Goal: Entertainment & Leisure: Browse casually

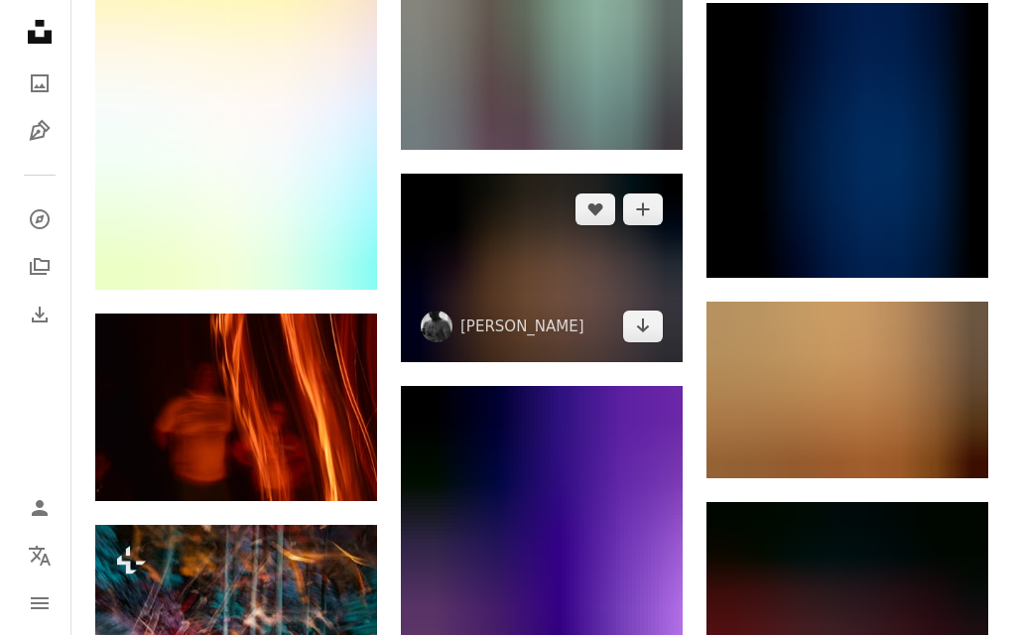
scroll to position [10950, 0]
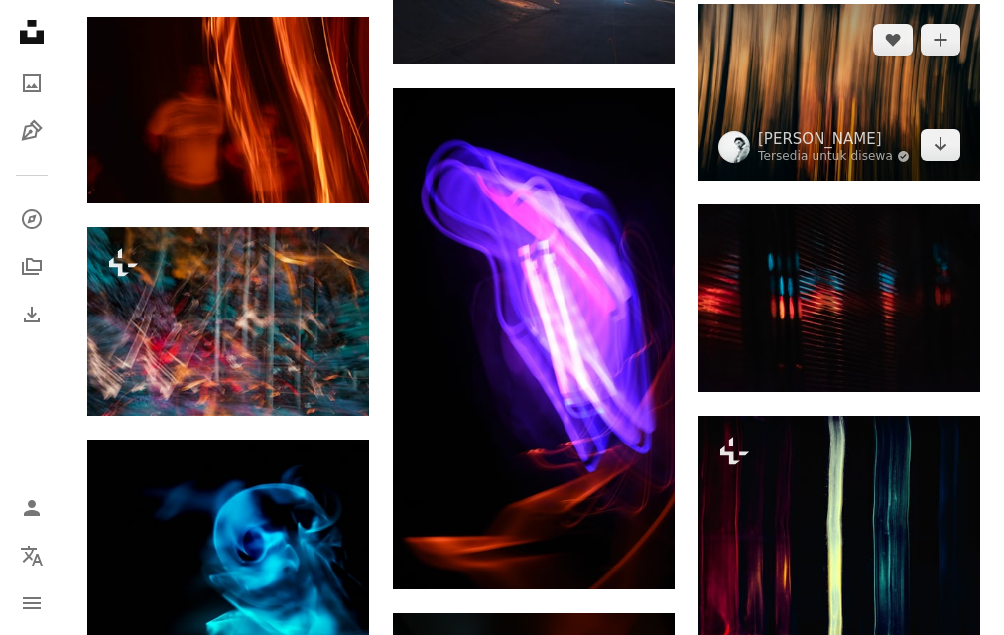
click at [871, 58] on img at bounding box center [840, 92] width 282 height 176
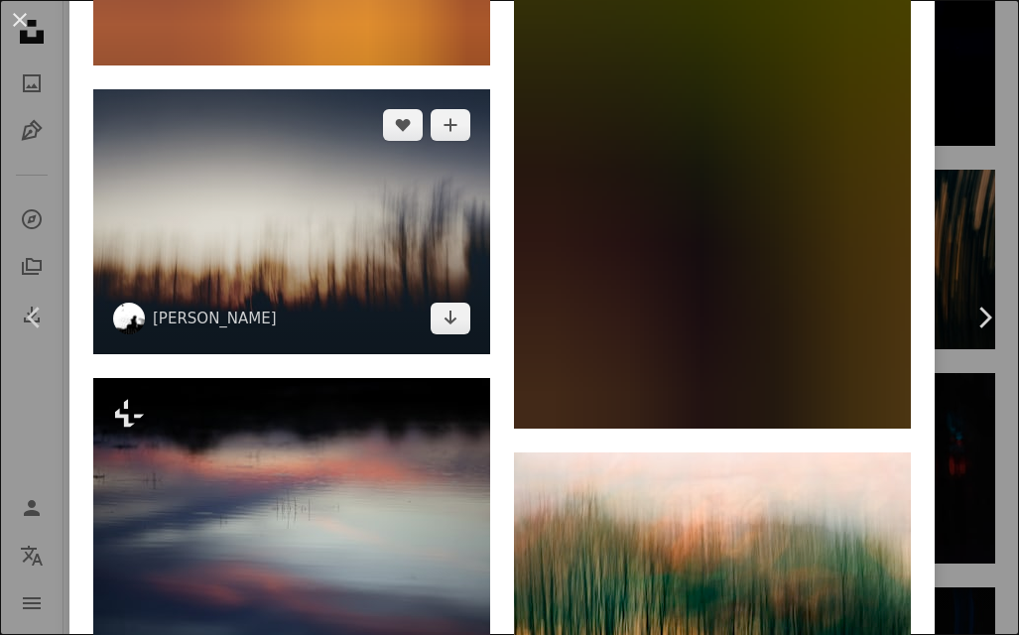
scroll to position [9329, 0]
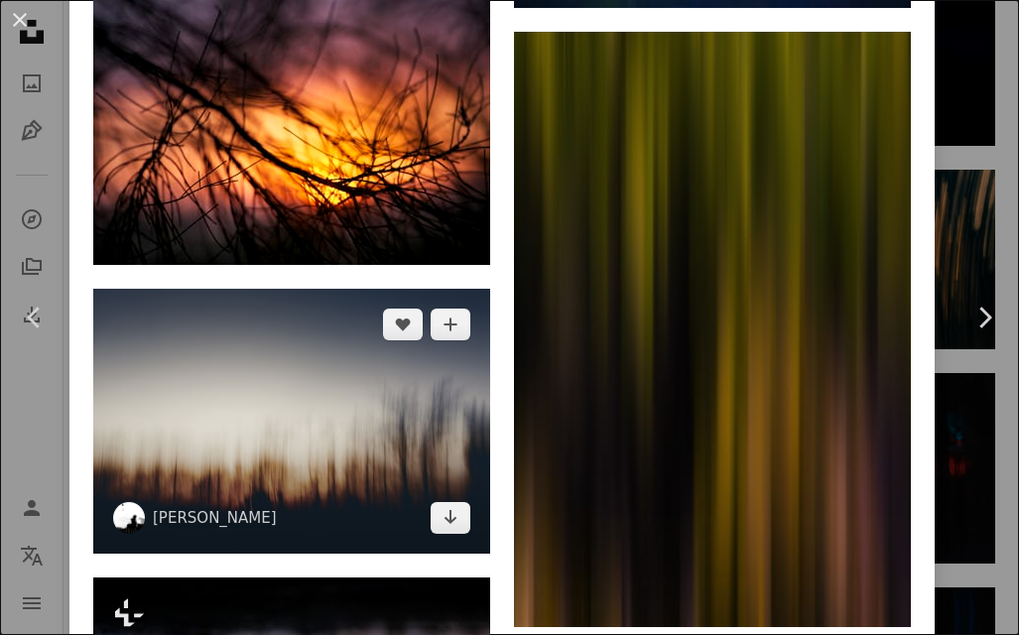
click at [285, 335] on img at bounding box center [291, 421] width 397 height 265
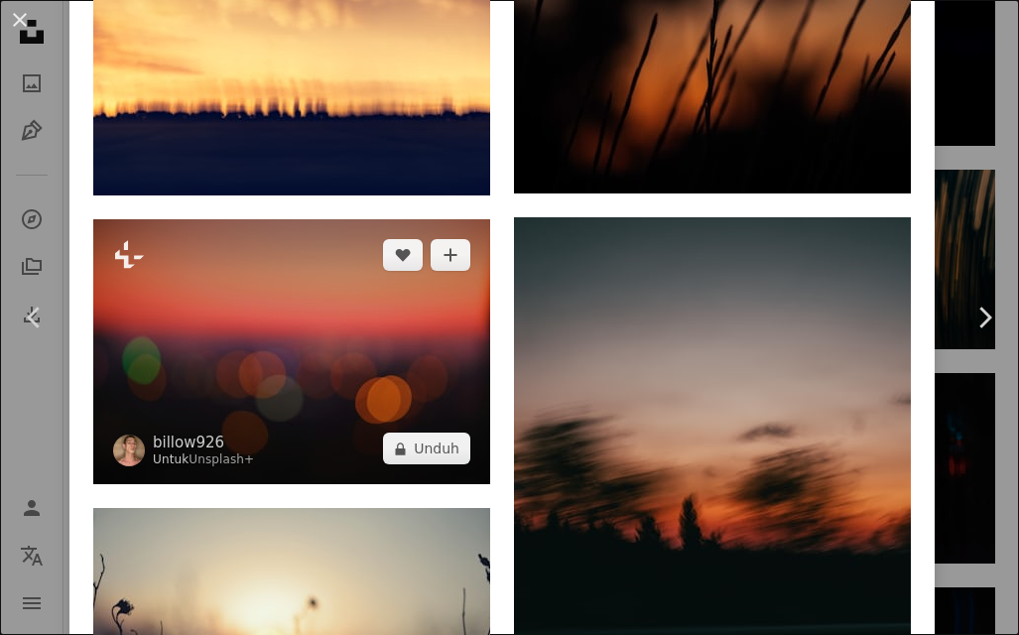
scroll to position [3474, 0]
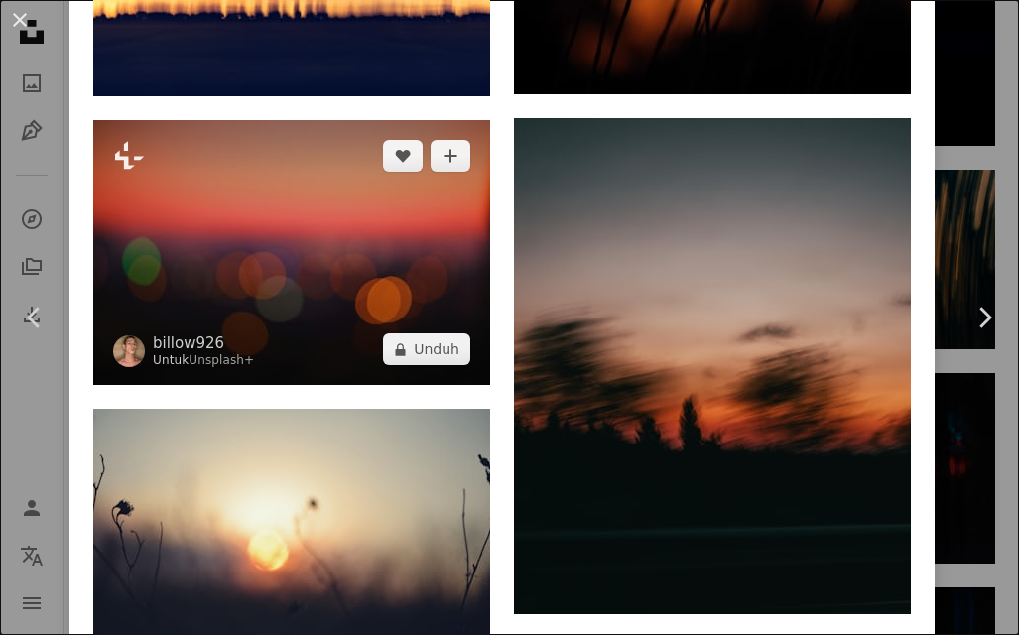
click at [369, 214] on img at bounding box center [291, 252] width 397 height 265
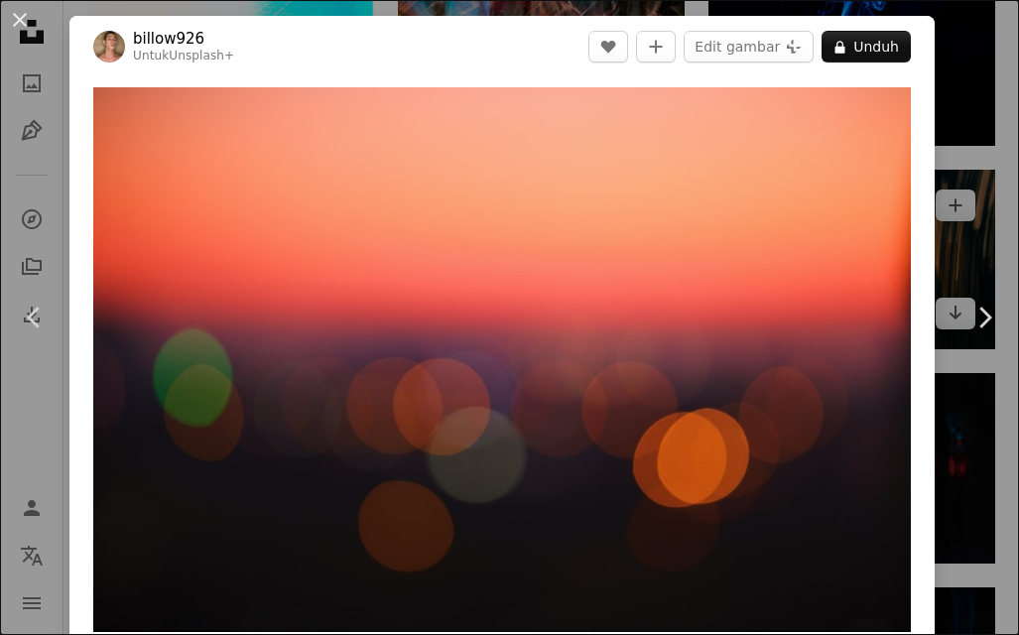
drag, startPoint x: 932, startPoint y: 30, endPoint x: 920, endPoint y: 29, distance: 12.0
click at [932, 28] on div "An X shape Chevron left Chevron right billow926 Untuk Unsplash+ A heart A plus …" at bounding box center [509, 317] width 1019 height 635
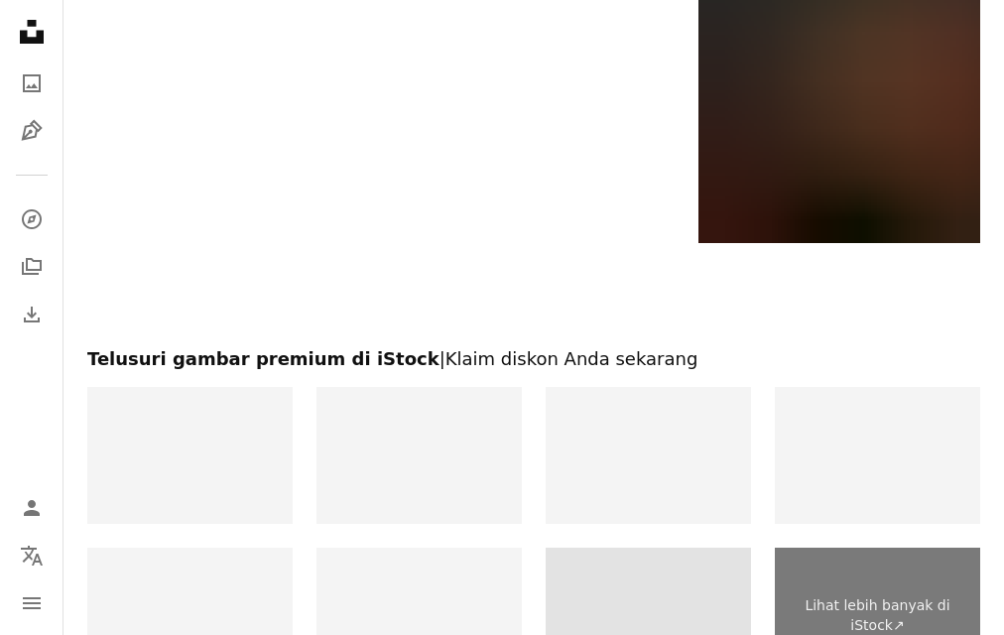
scroll to position [14352, 0]
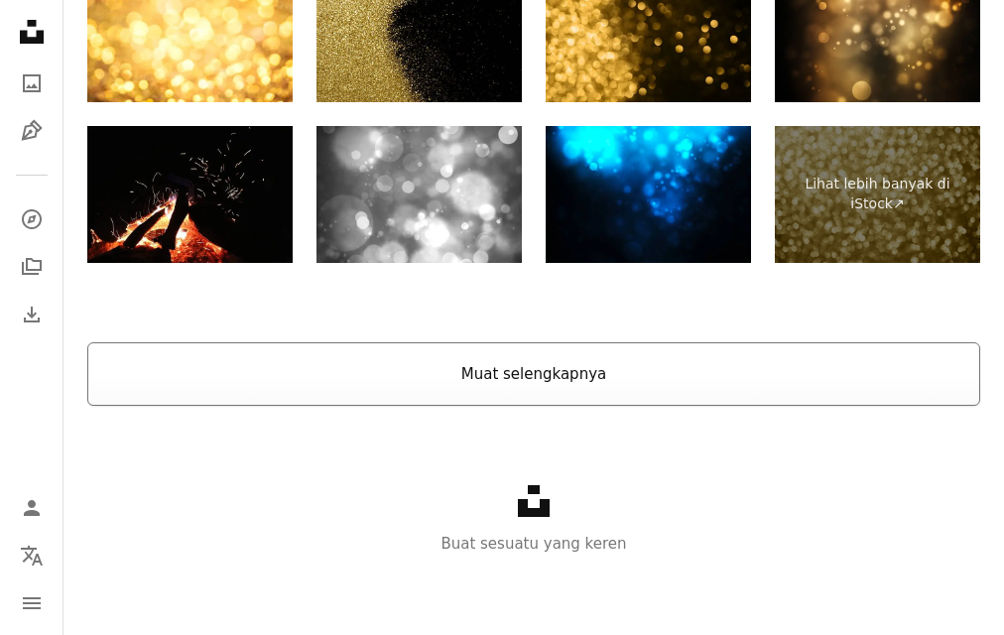
click at [336, 391] on button "Muat selengkapnya" at bounding box center [533, 374] width 893 height 64
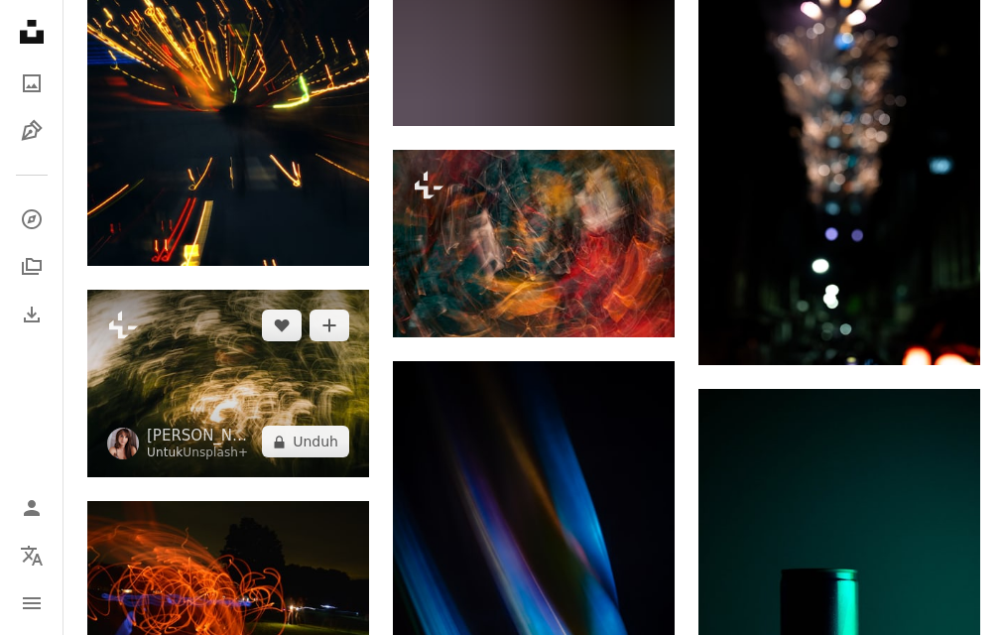
scroll to position [16786, 0]
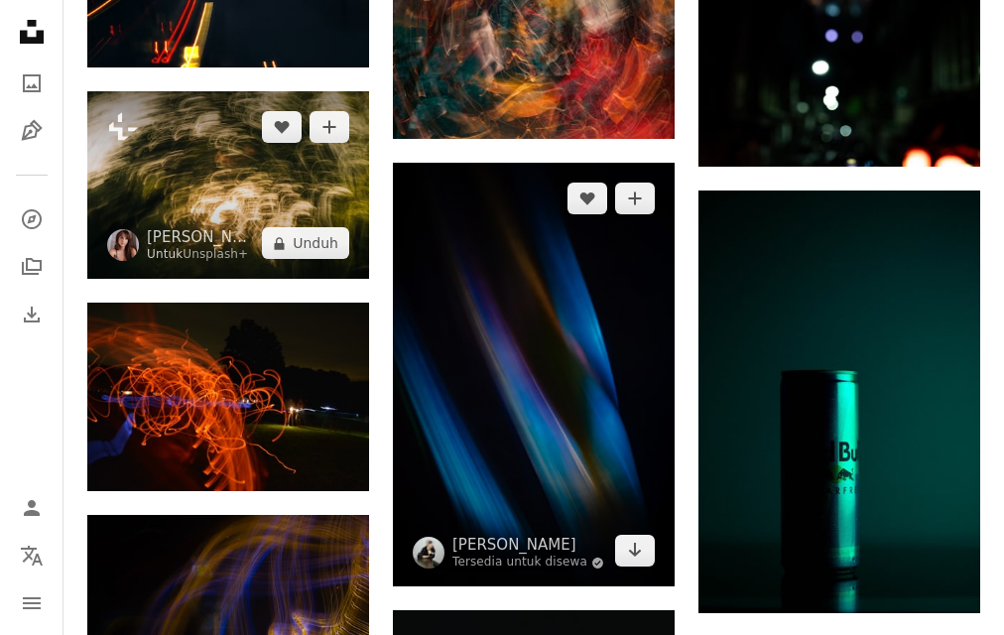
drag, startPoint x: 296, startPoint y: 216, endPoint x: 522, endPoint y: 197, distance: 227.1
click at [297, 216] on img at bounding box center [228, 185] width 282 height 189
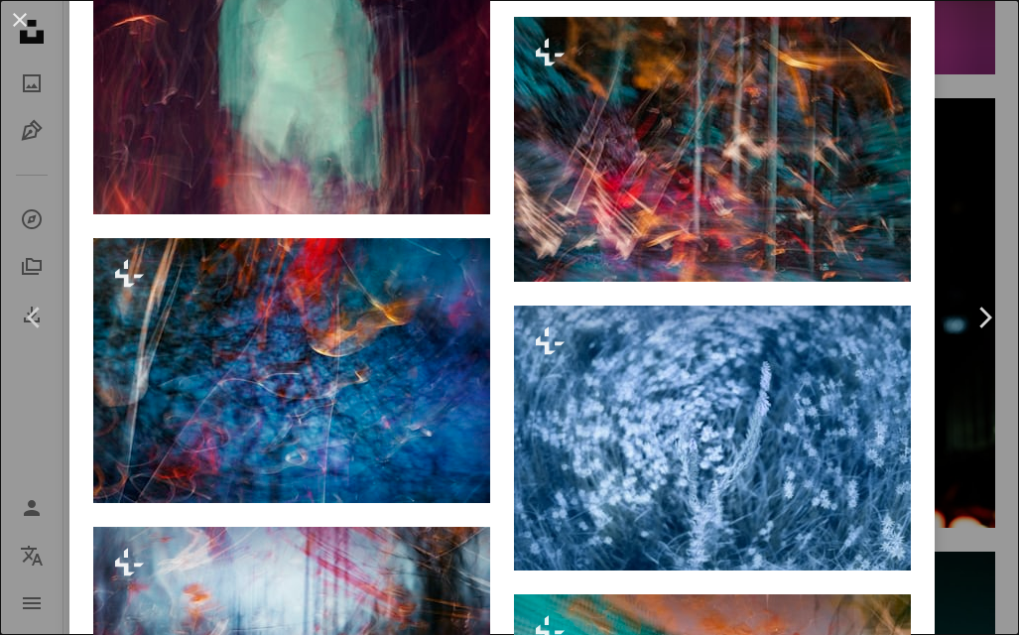
scroll to position [7377, 0]
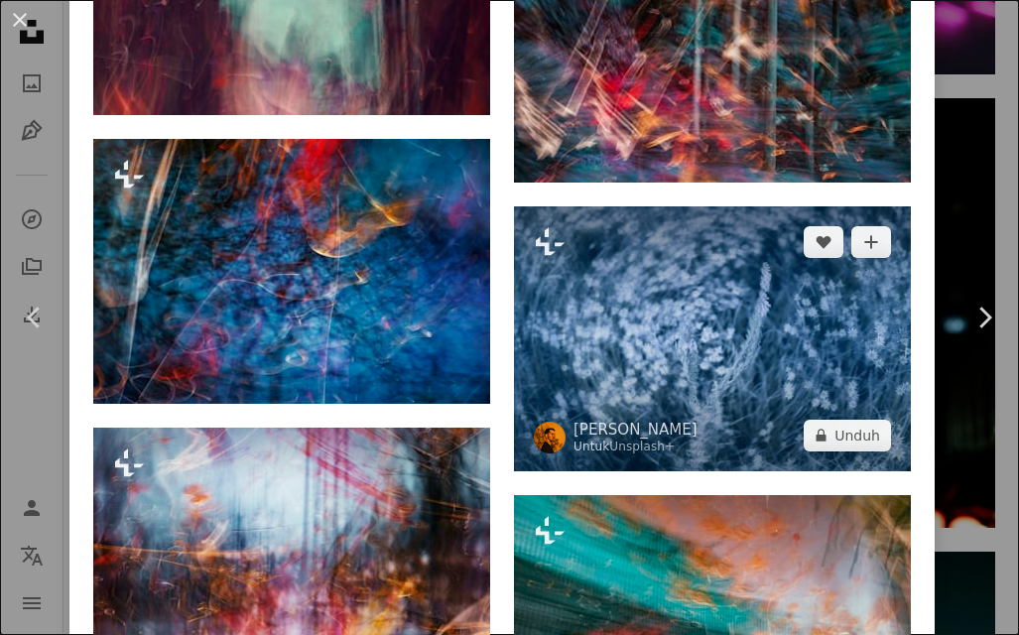
click at [612, 252] on img at bounding box center [712, 338] width 397 height 265
